Goal: Find specific page/section: Find specific page/section

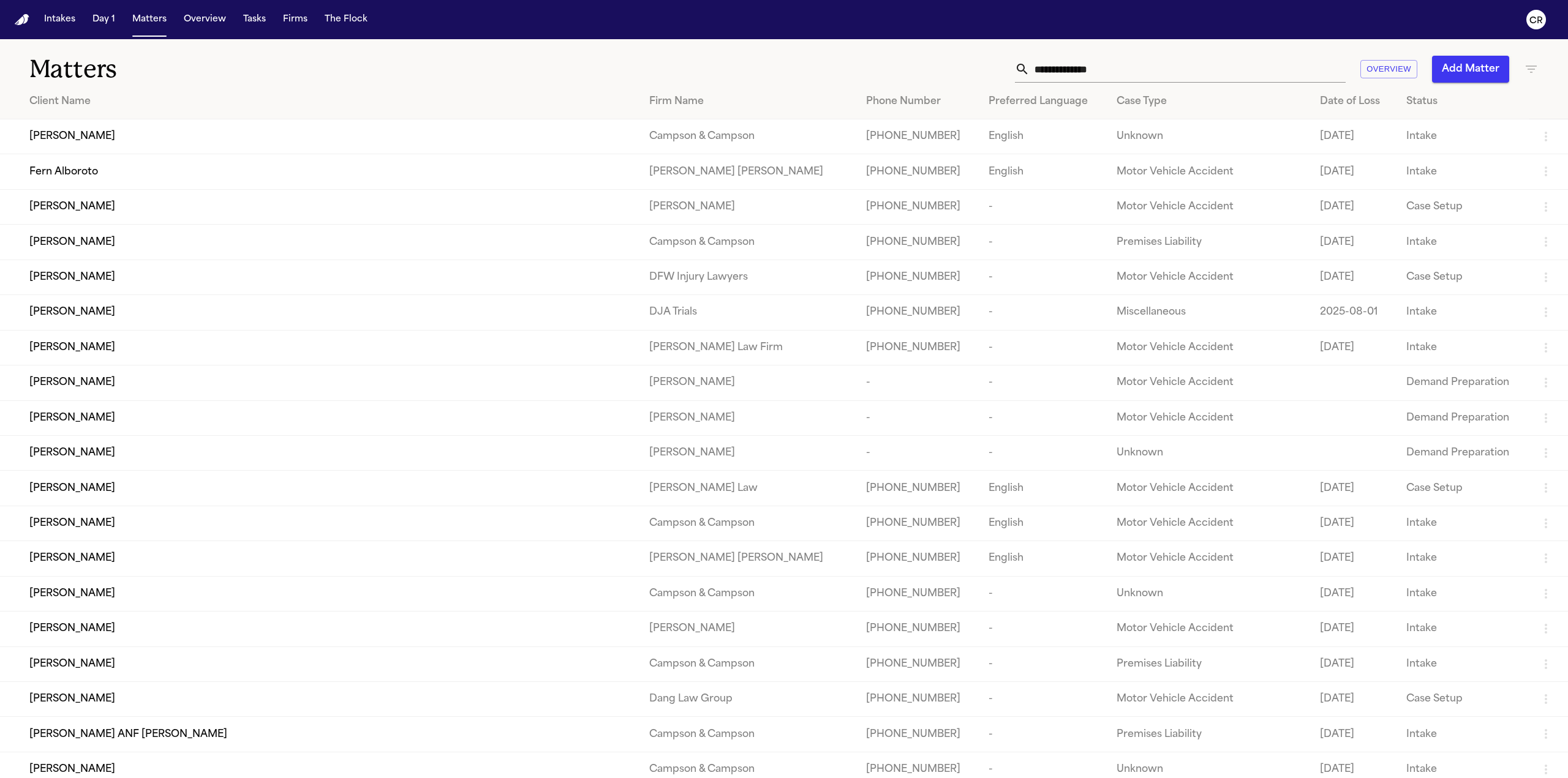
click at [1152, 74] on input "text" at bounding box center [1187, 69] width 316 height 27
click at [218, 17] on button "Overview" at bounding box center [205, 19] width 52 height 22
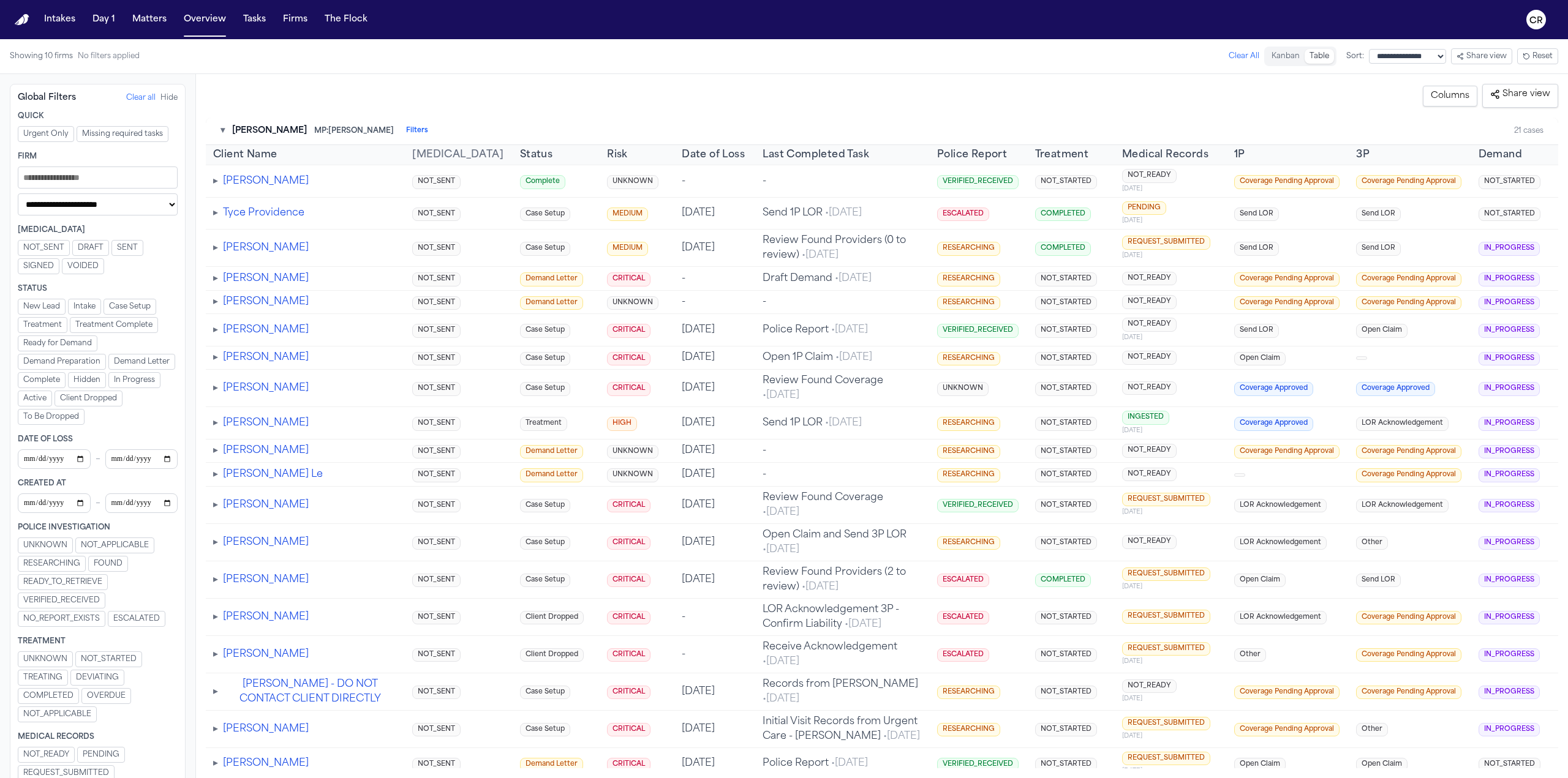
click at [86, 180] on input "Filters" at bounding box center [97, 177] width 160 height 22
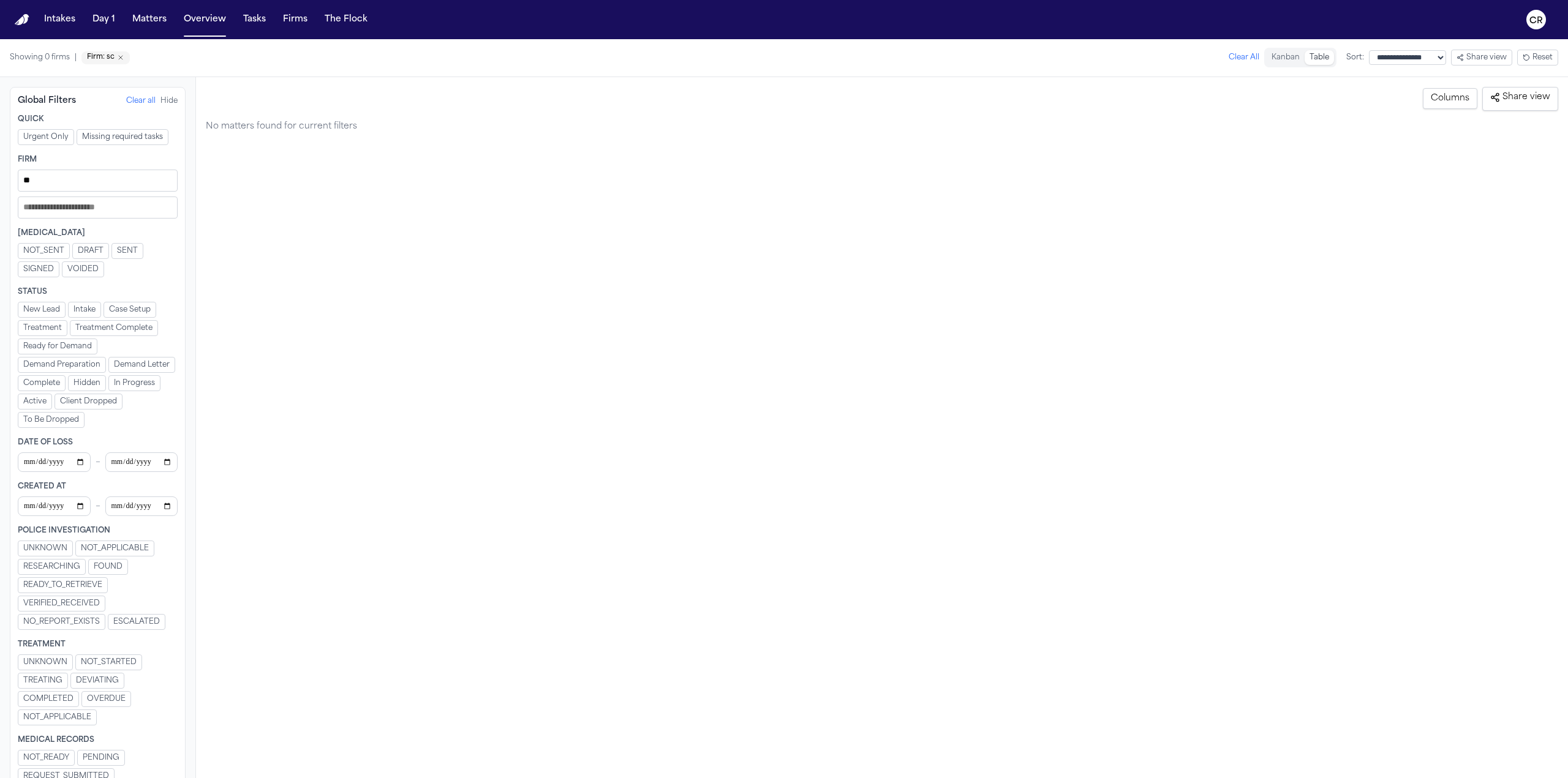
type input "*"
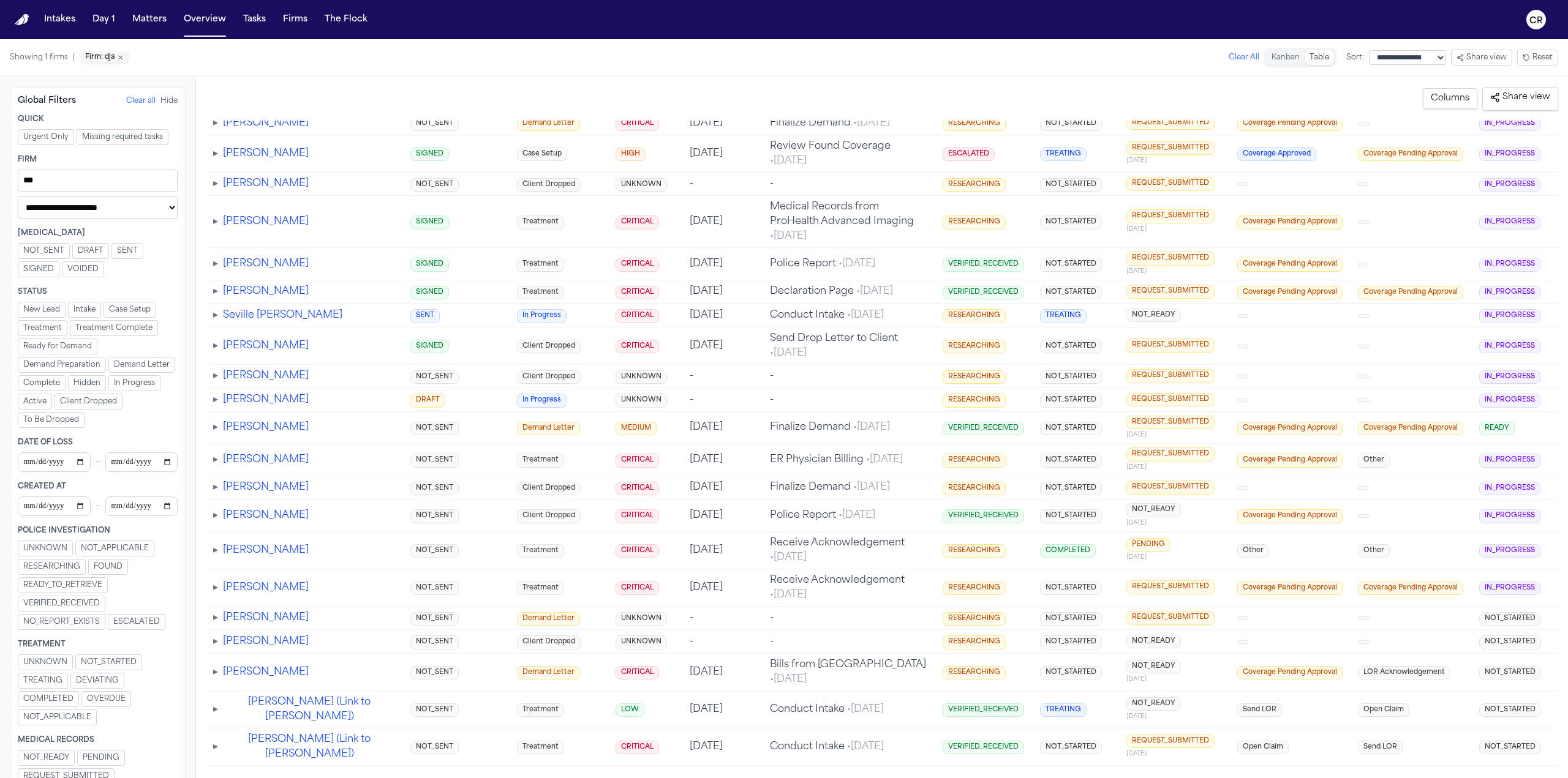
scroll to position [1944, 0]
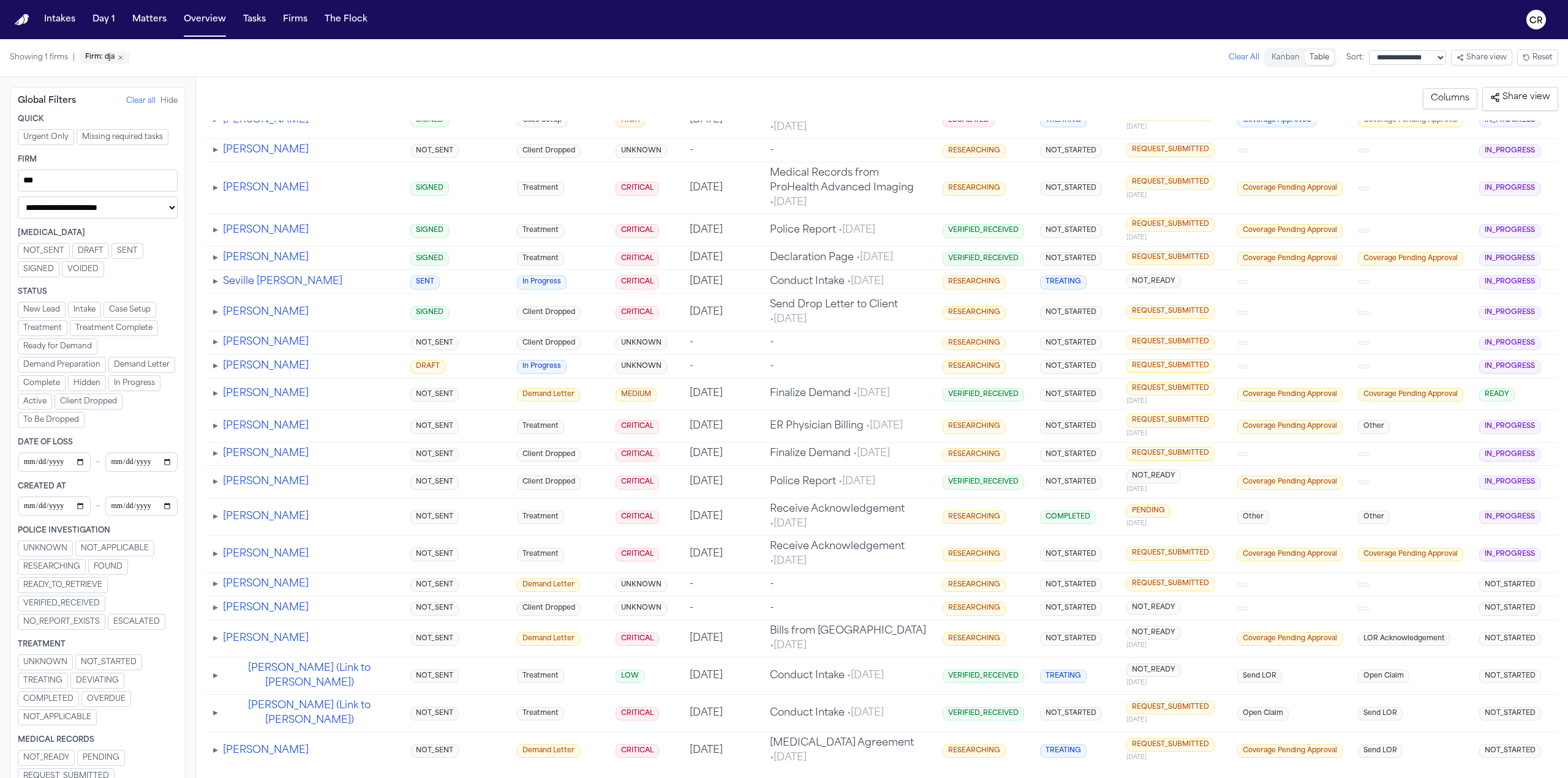
type input "***"
